Goal: Task Accomplishment & Management: Manage account settings

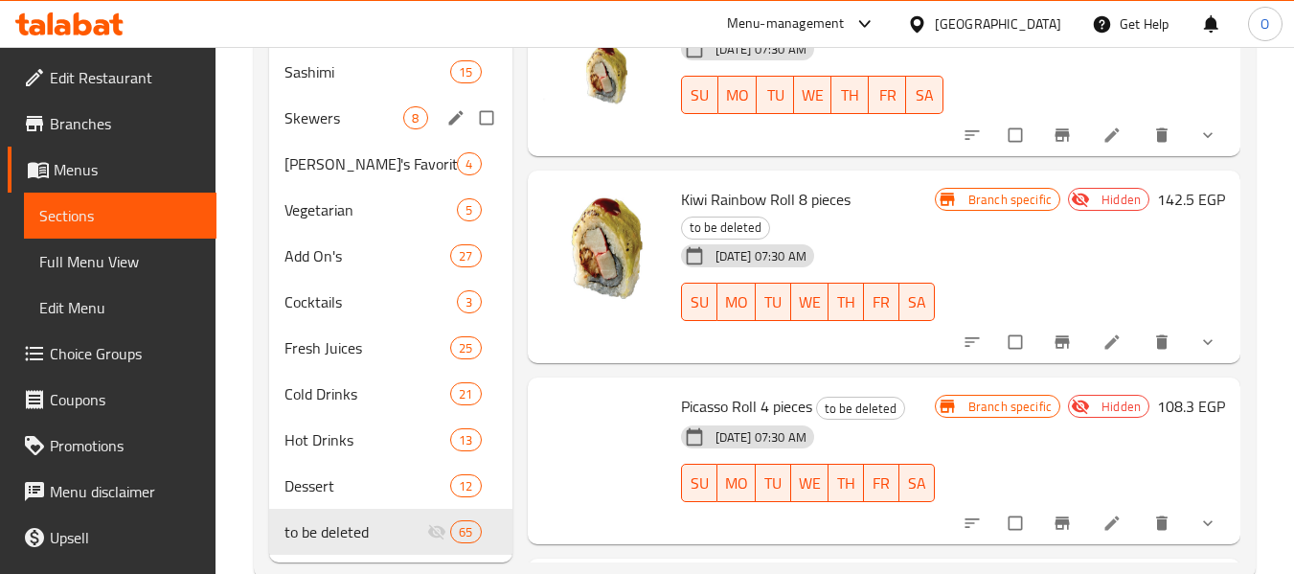
scroll to position [1134, 0]
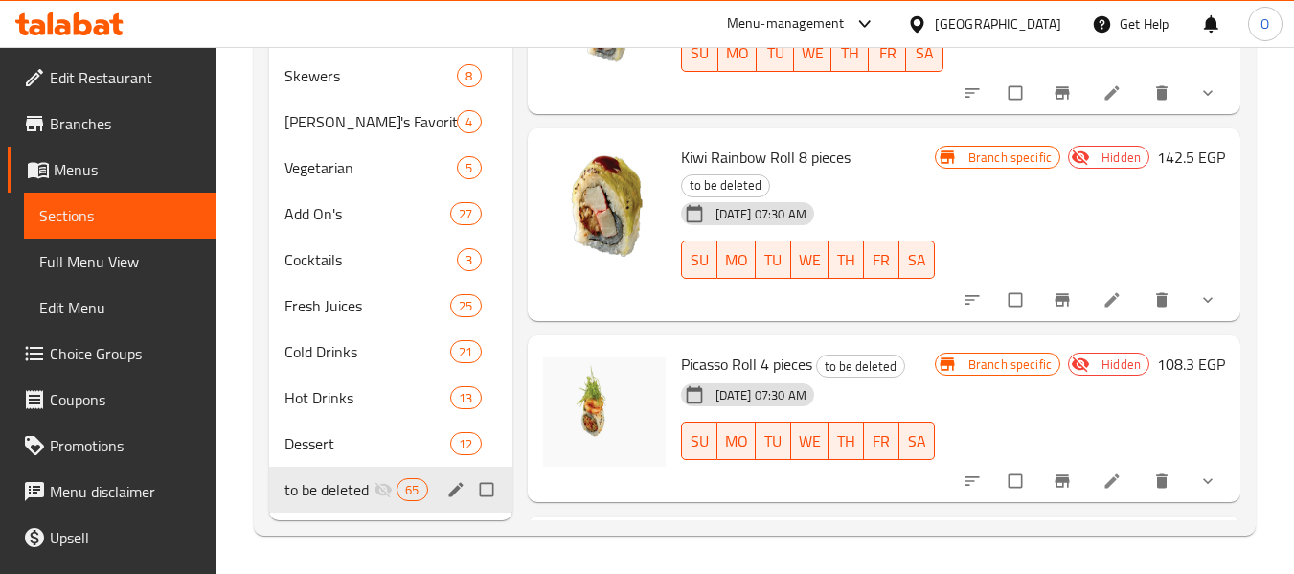
click at [485, 496] on input "Menu sections" at bounding box center [488, 489] width 40 height 36
checkbox input "true"
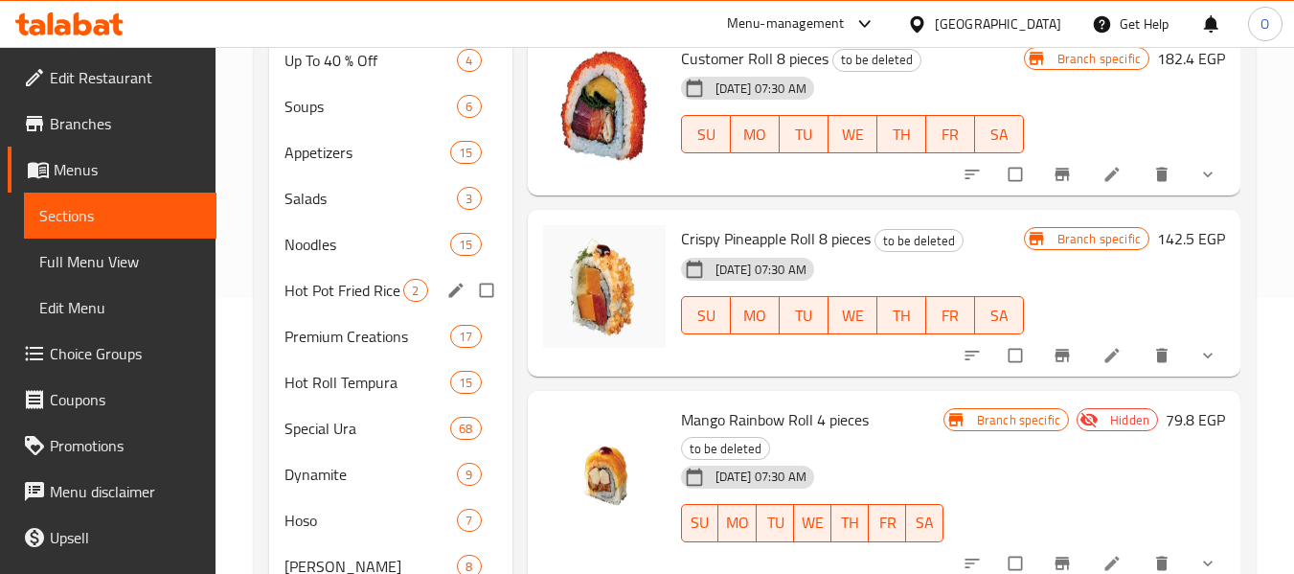
scroll to position [0, 0]
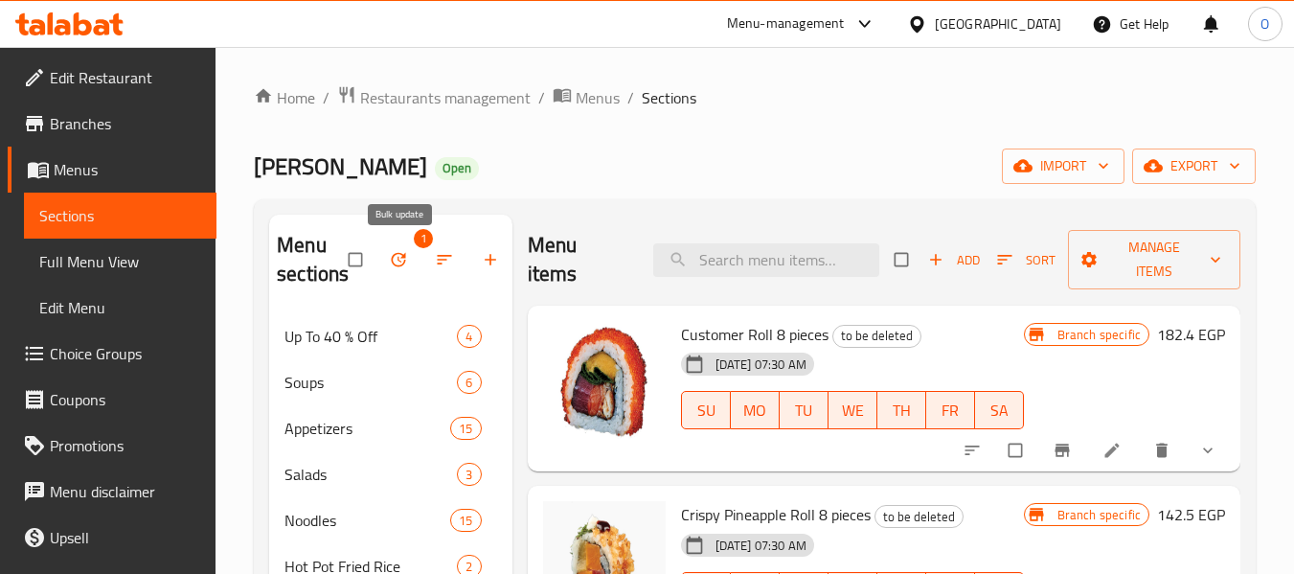
click at [416, 253] on button "button" at bounding box center [400, 260] width 46 height 42
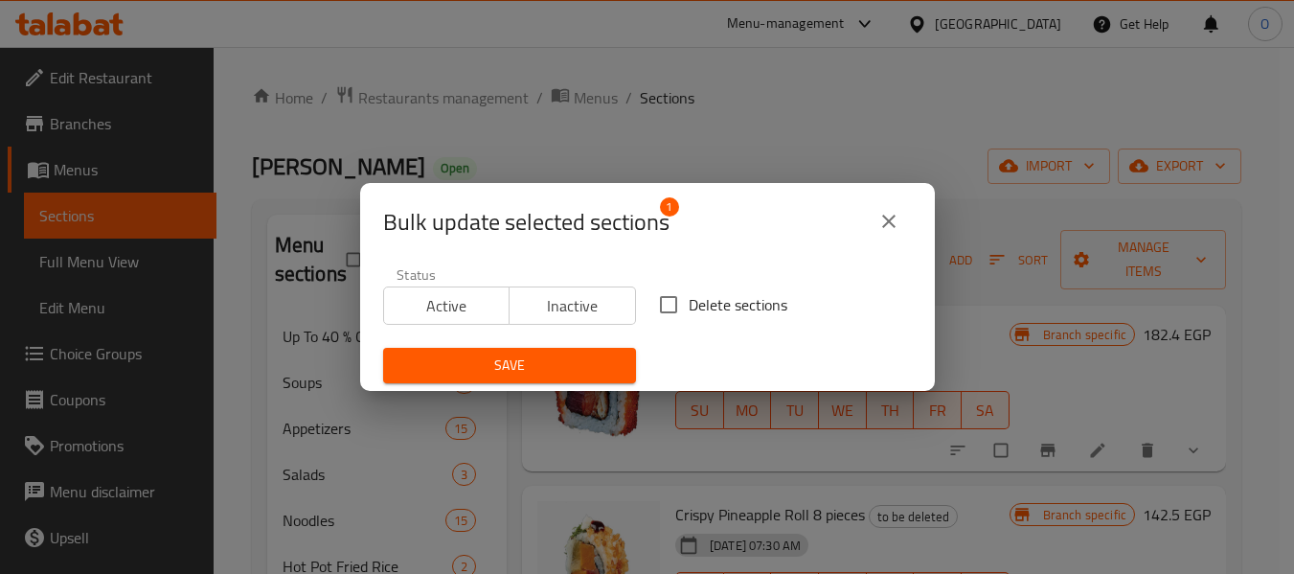
click at [410, 257] on div "Bulk update selected sections 1" at bounding box center [647, 221] width 575 height 77
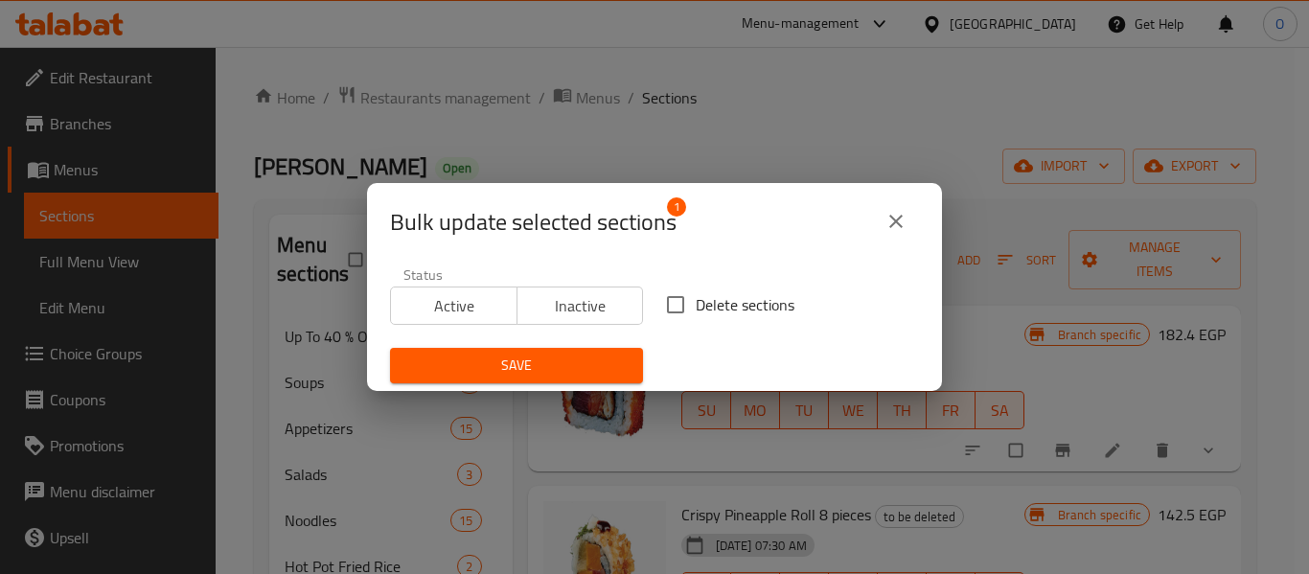
click at [671, 311] on input "Delete sections" at bounding box center [675, 305] width 40 height 40
checkbox input "true"
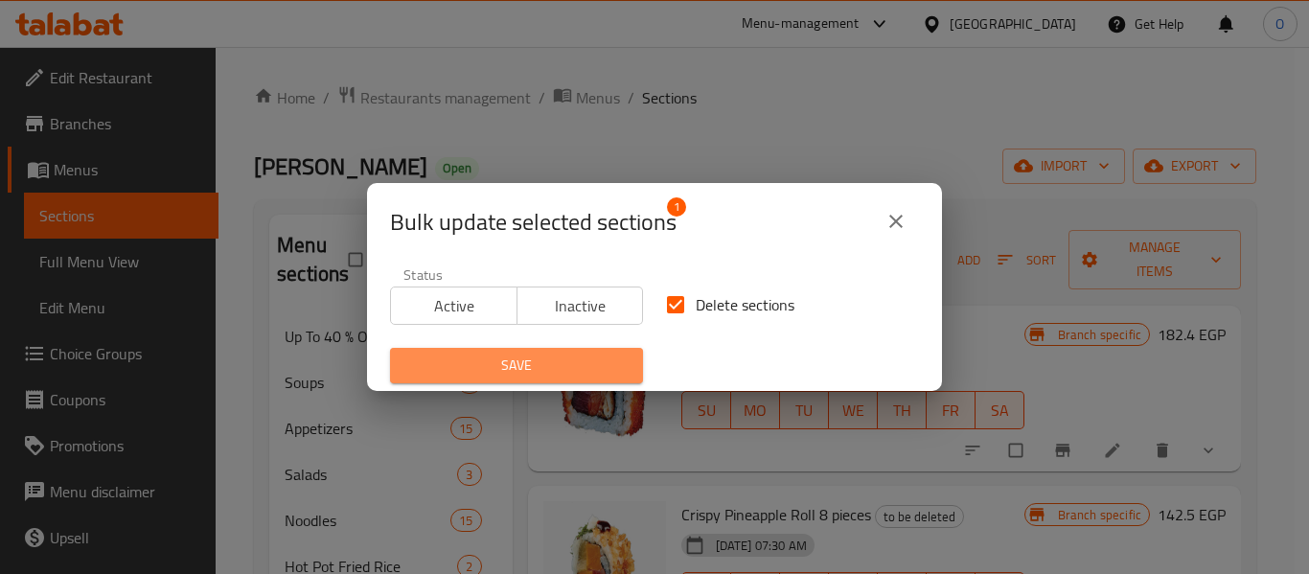
click at [573, 376] on span "Save" at bounding box center [516, 366] width 222 height 24
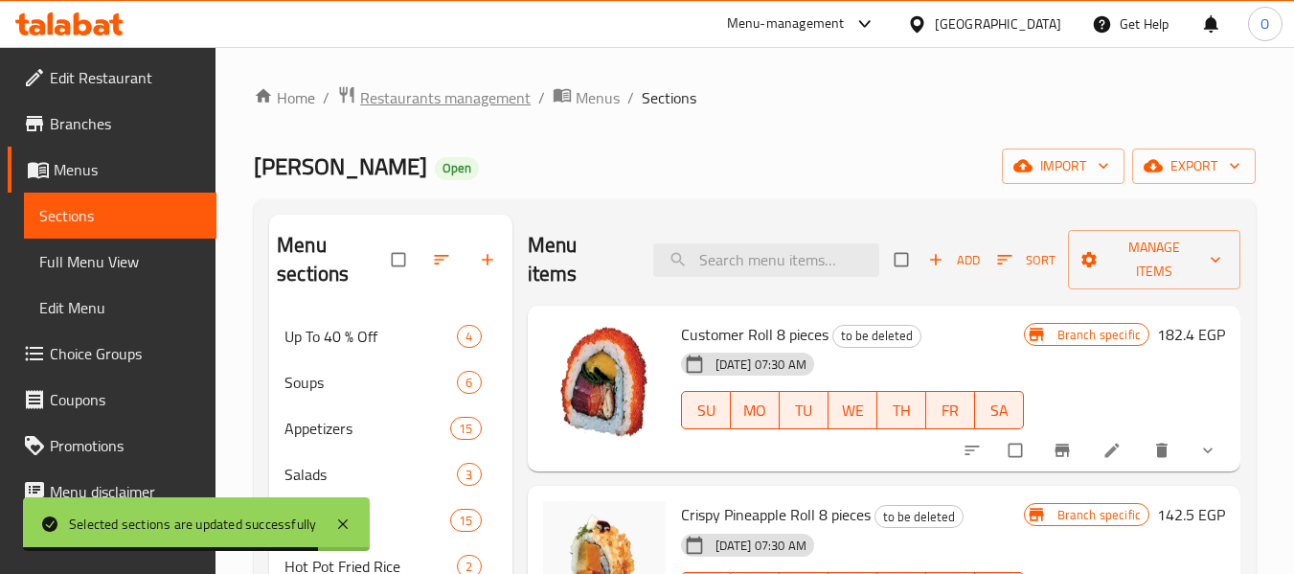
click at [422, 100] on span "Restaurants management" at bounding box center [445, 97] width 171 height 23
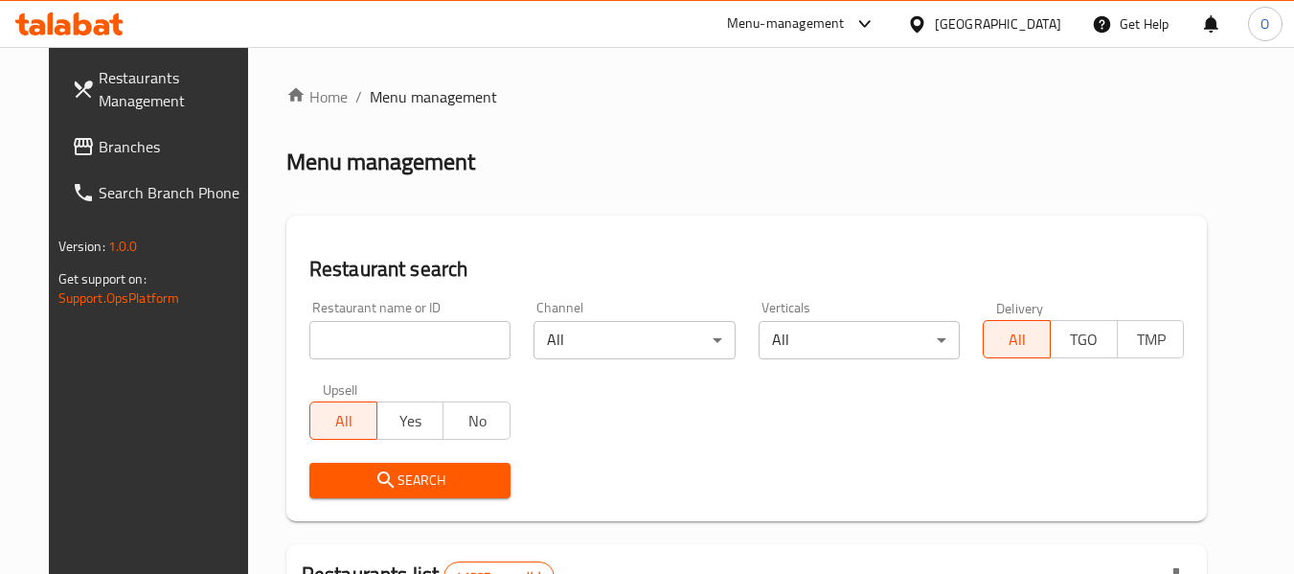
click at [353, 352] on input "search" at bounding box center [409, 340] width 201 height 38
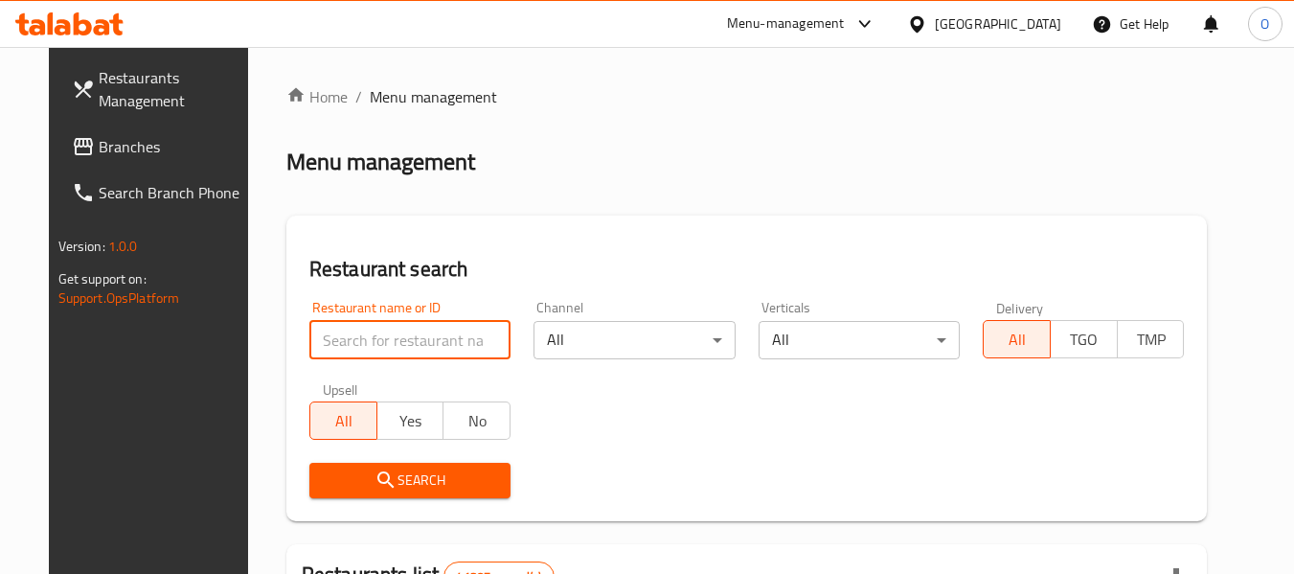
paste input "342608860"
click at [399, 338] on input "342608860" at bounding box center [409, 340] width 201 height 38
paste input "509622"
click at [399, 338] on input "509622" at bounding box center [409, 340] width 201 height 38
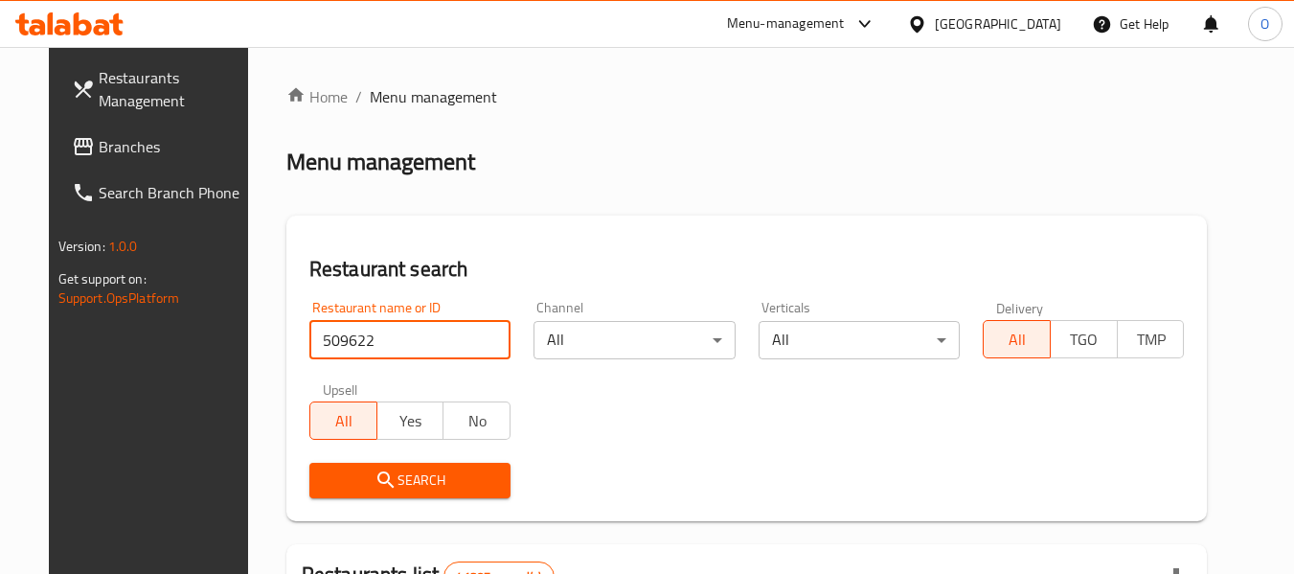
type input "509622"
click at [382, 473] on span "Search" at bounding box center [410, 480] width 171 height 24
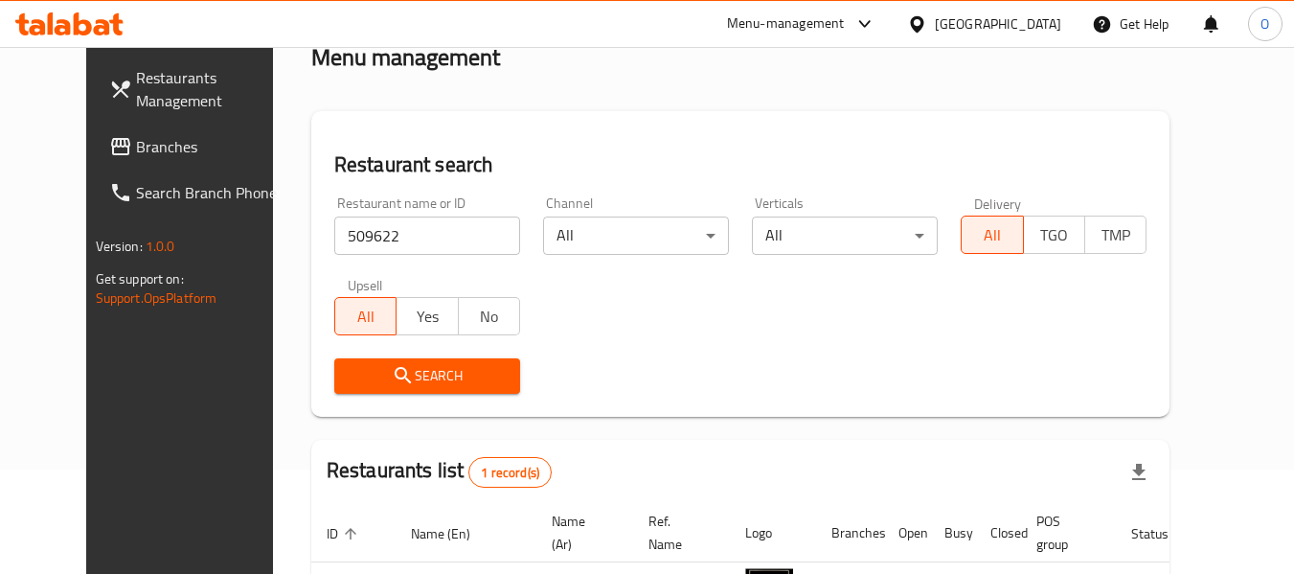
scroll to position [234, 0]
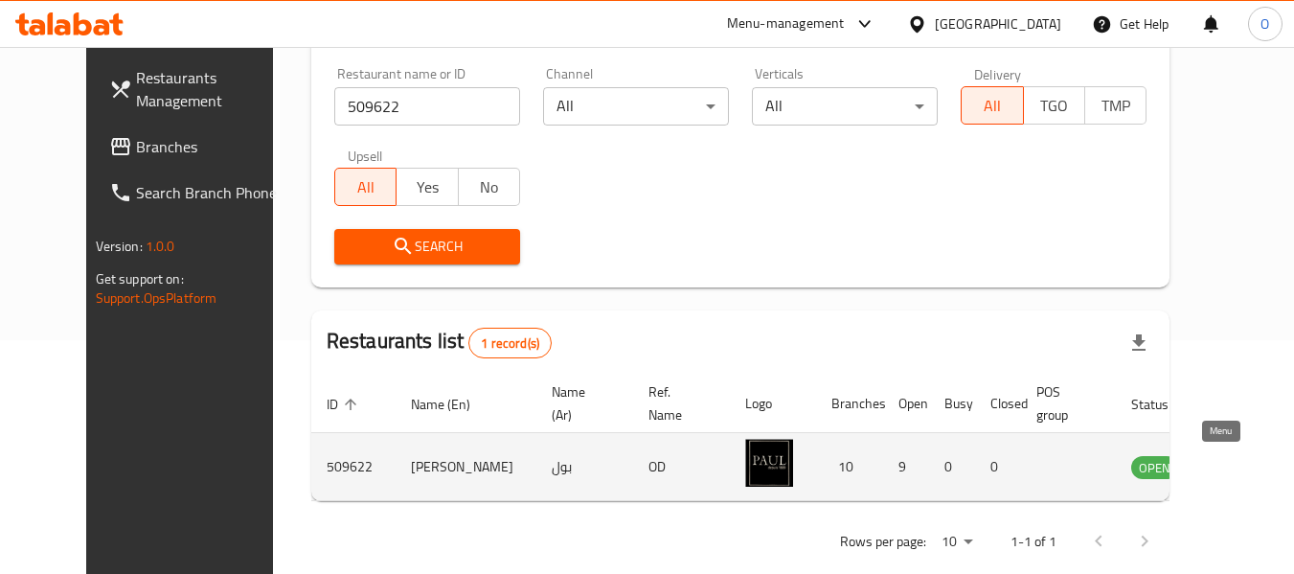
click at [1232, 467] on icon "enhanced table" at bounding box center [1243, 466] width 23 height 23
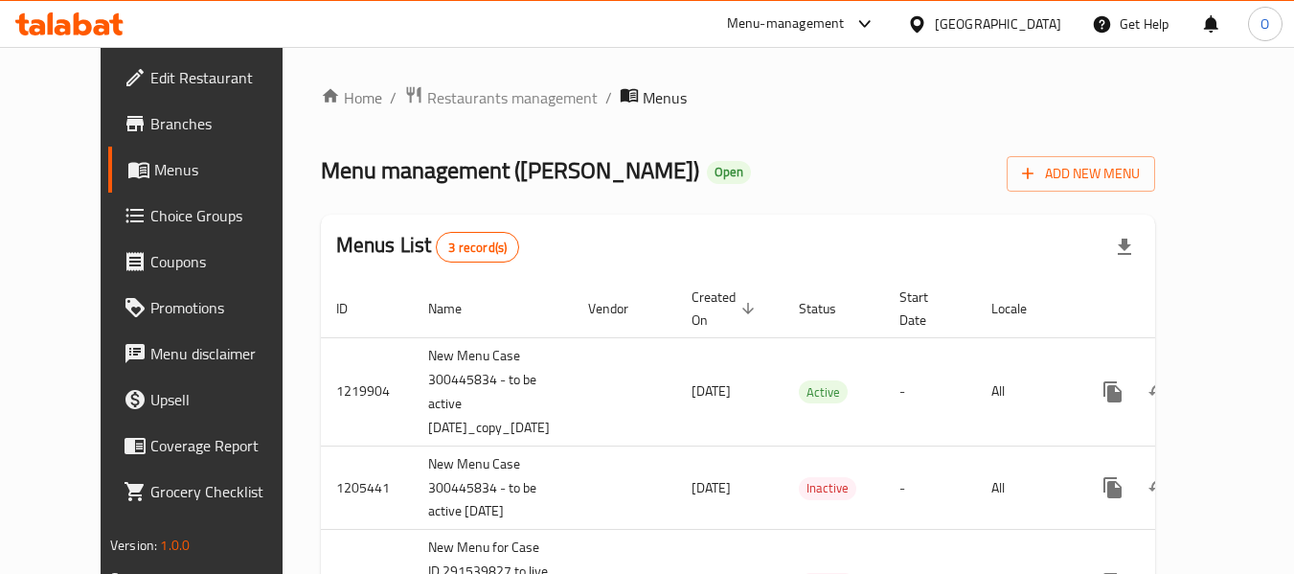
click at [154, 179] on span "Menus" at bounding box center [228, 169] width 148 height 23
click at [1195, 376] on div "Home / Restaurants management / Menus Menu management ( [PERSON_NAME] ) Open Ad…" at bounding box center [739, 369] width 912 height 645
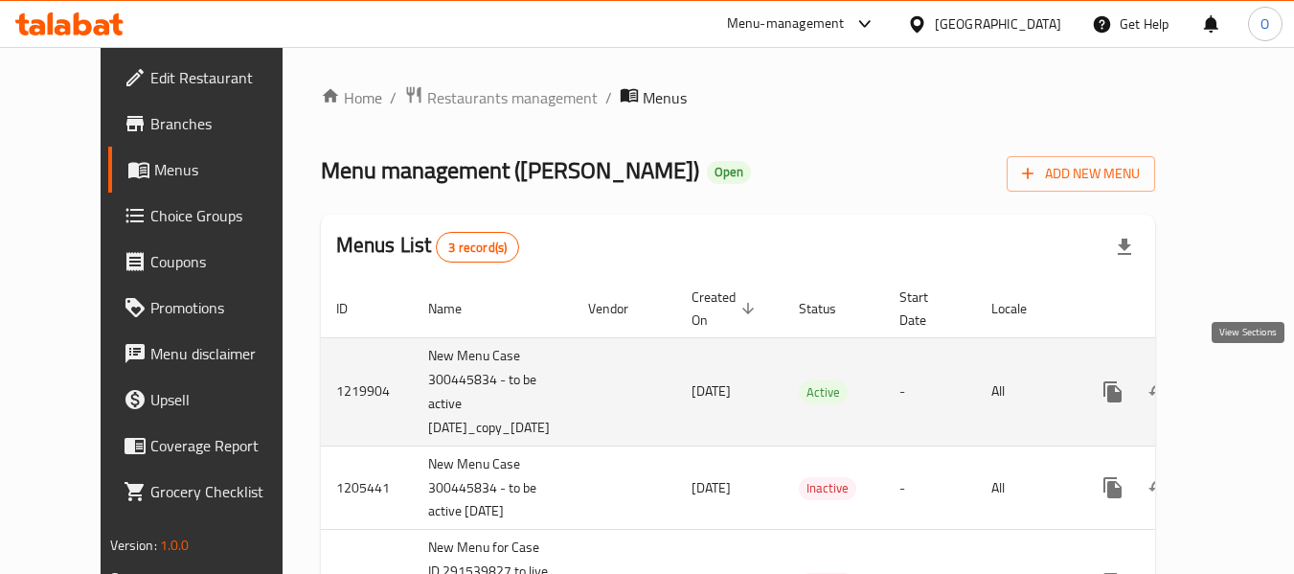
click at [1246, 383] on icon "enhanced table" at bounding box center [1251, 391] width 17 height 17
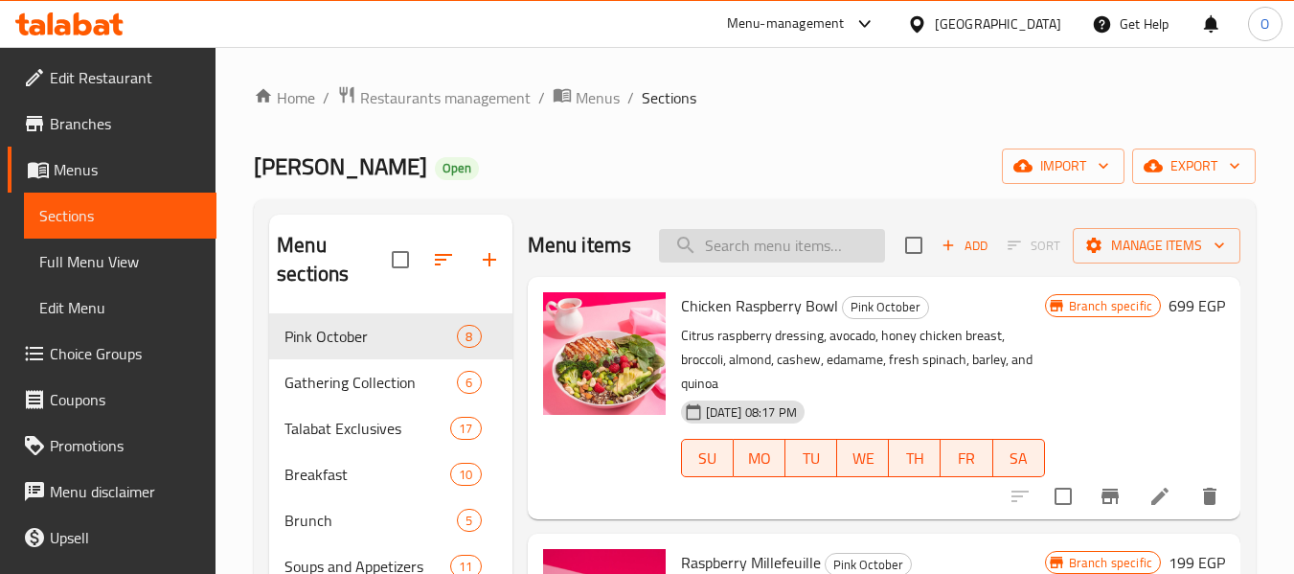
click at [779, 261] on input "search" at bounding box center [772, 246] width 226 height 34
paste input "Sandwich Smoked Salmon"
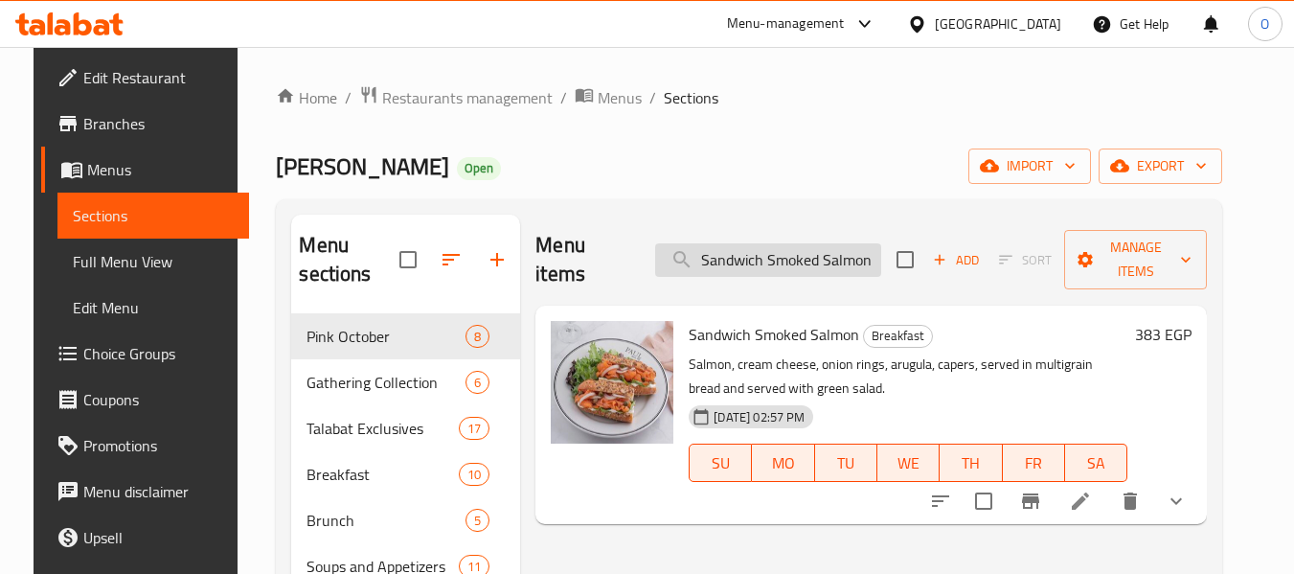
click at [751, 254] on input "Sandwich Smoked Salmon" at bounding box center [768, 260] width 226 height 34
click at [768, 243] on input "Sandwich Smoked Salmon" at bounding box center [768, 260] width 226 height 34
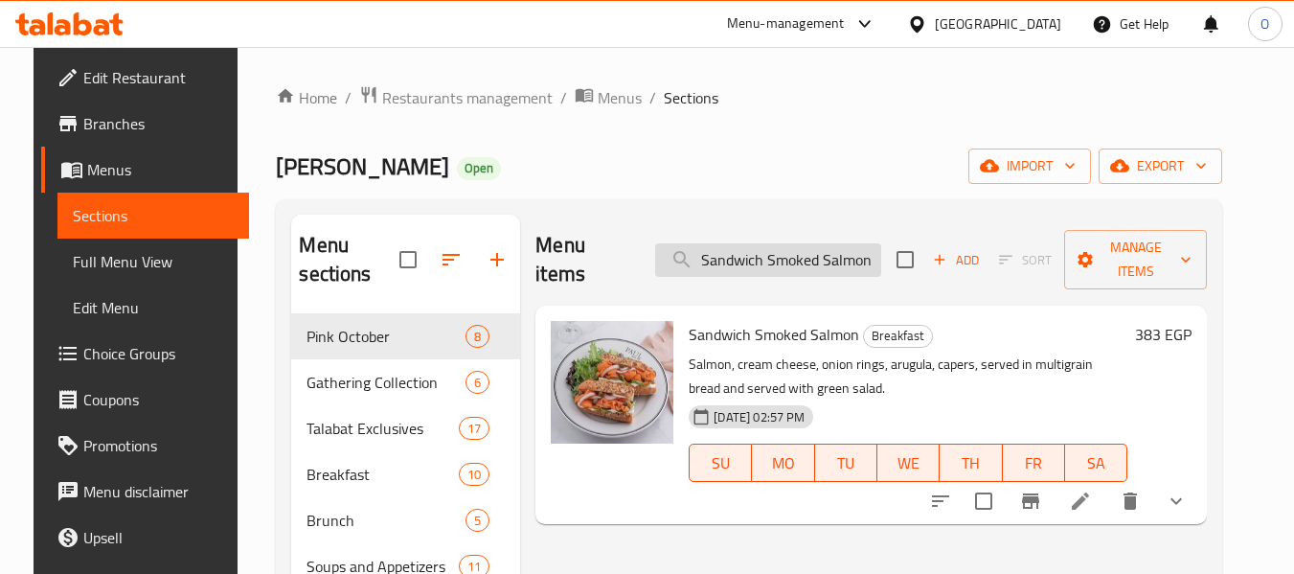
paste input "moked Turkey Sandwich"
click at [768, 243] on input "Sandwich Smoked Salmon" at bounding box center [768, 260] width 226 height 34
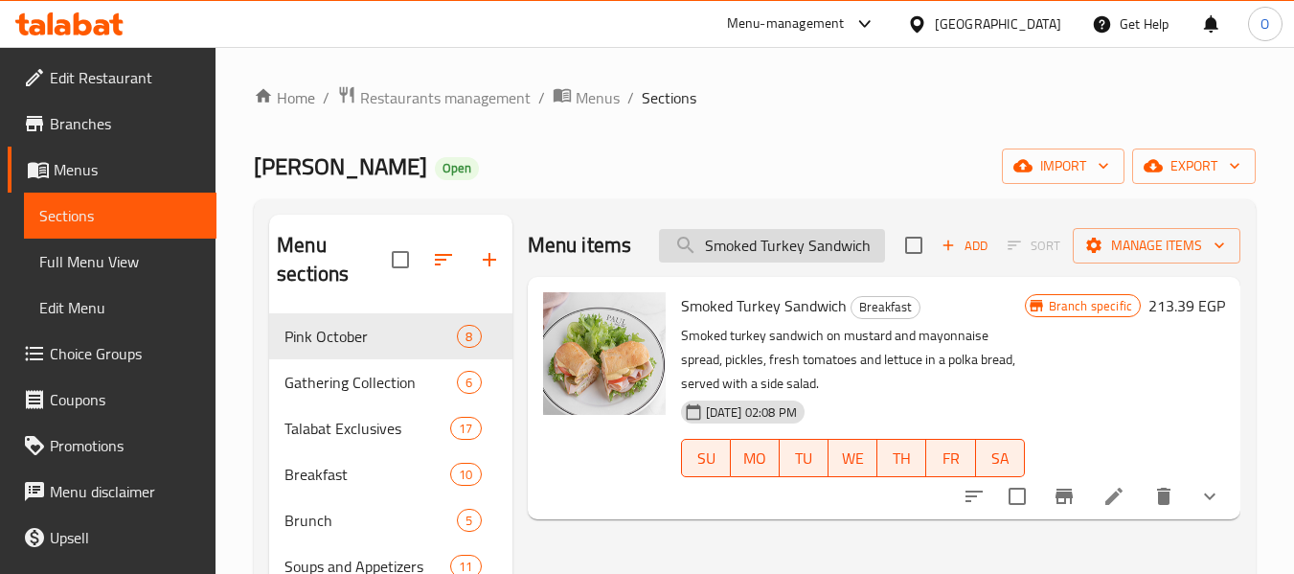
click at [756, 242] on input "Smoked Turkey Sandwich" at bounding box center [772, 246] width 226 height 34
paste input "Passion Surprise"
click at [756, 242] on input "Passion Surprise" at bounding box center [772, 246] width 226 height 34
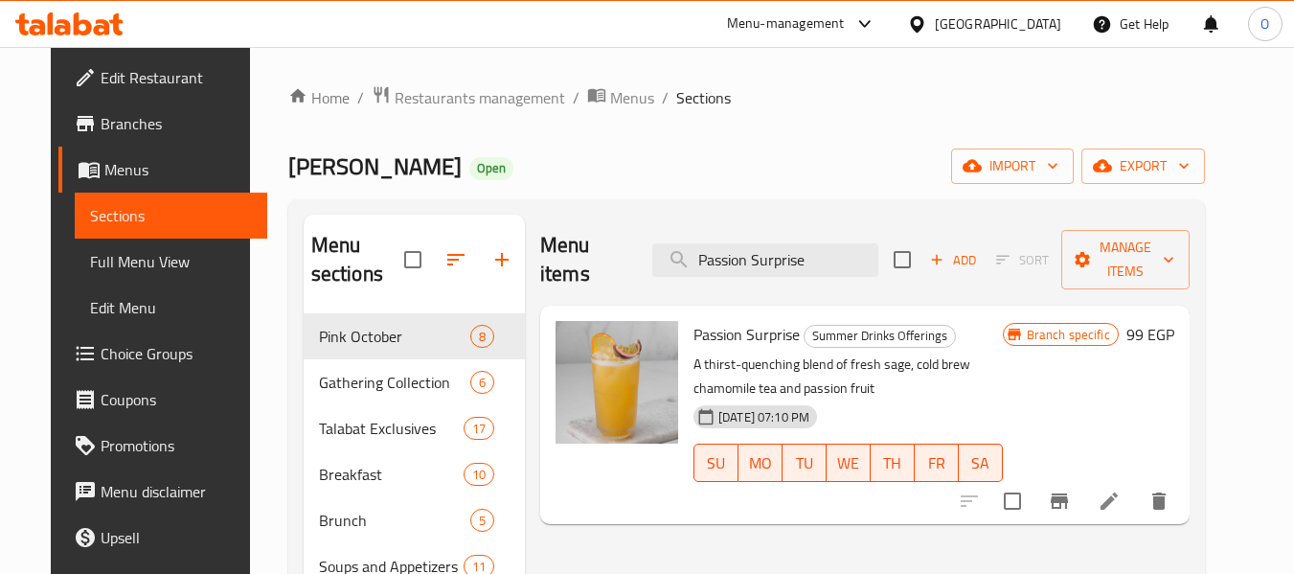
type input "Passion Surprise"
